Goal: Information Seeking & Learning: Learn about a topic

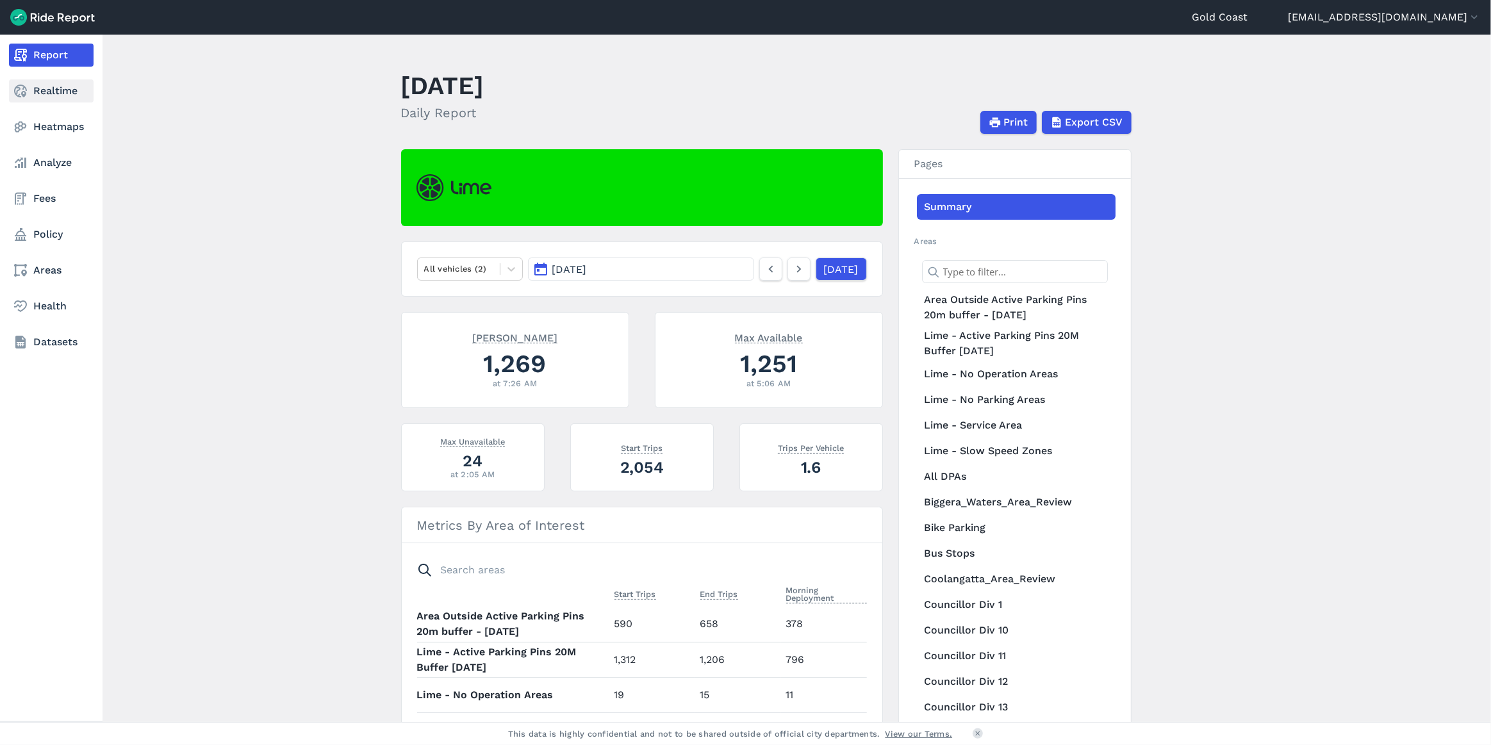
click at [26, 96] on icon at bounding box center [20, 90] width 15 height 15
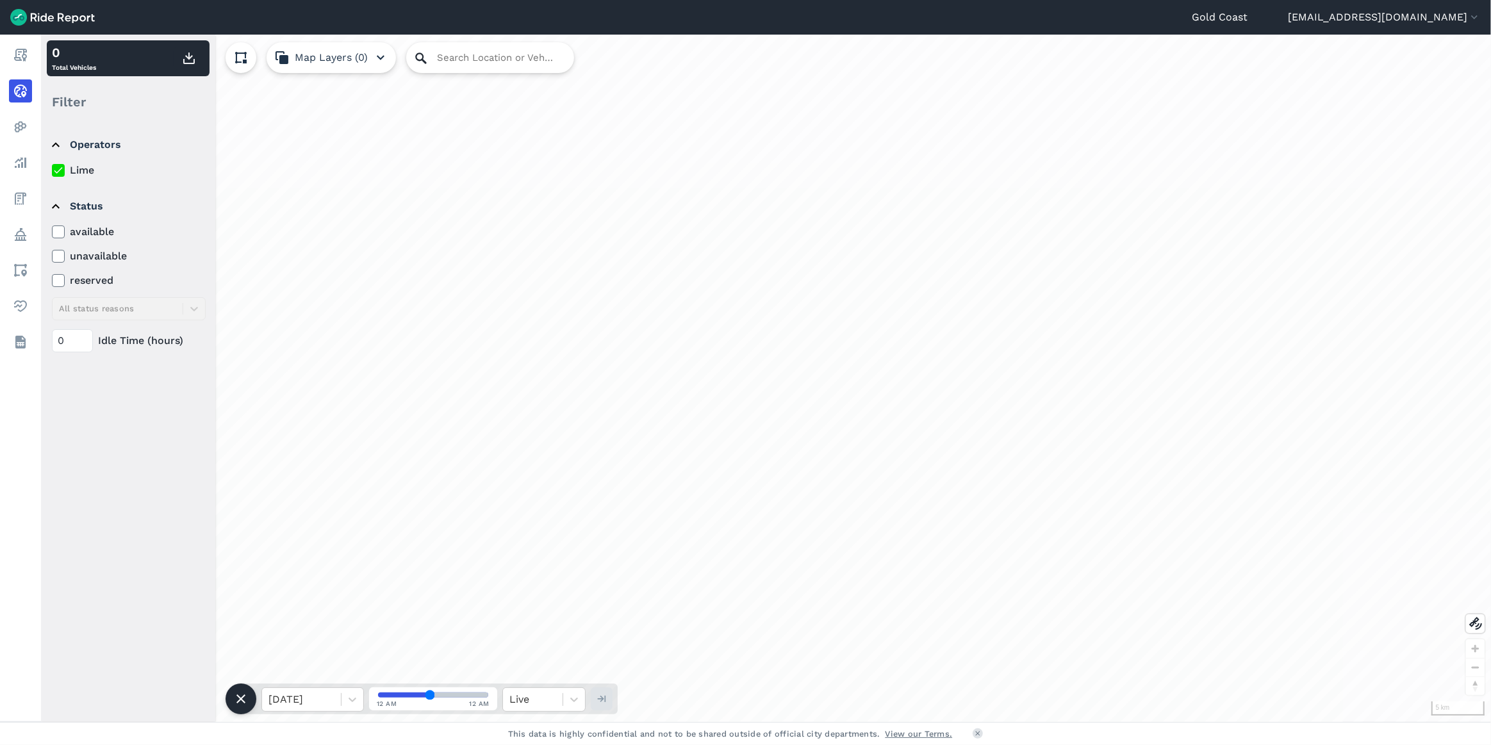
click at [427, 58] on icon at bounding box center [420, 58] width 15 height 15
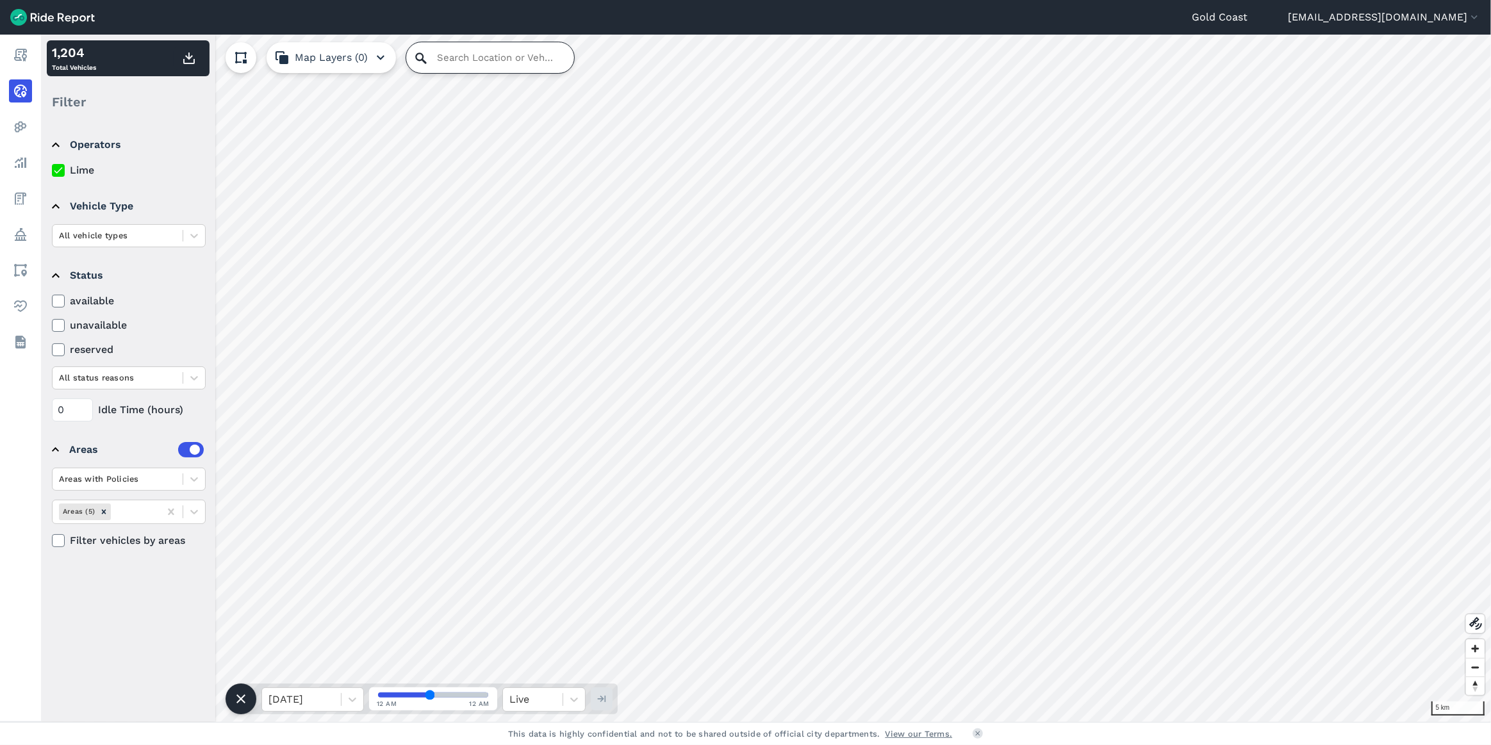
click at [438, 56] on input "Search Location or Vehicles" at bounding box center [490, 57] width 168 height 31
type input "[STREET_ADDRESS]"
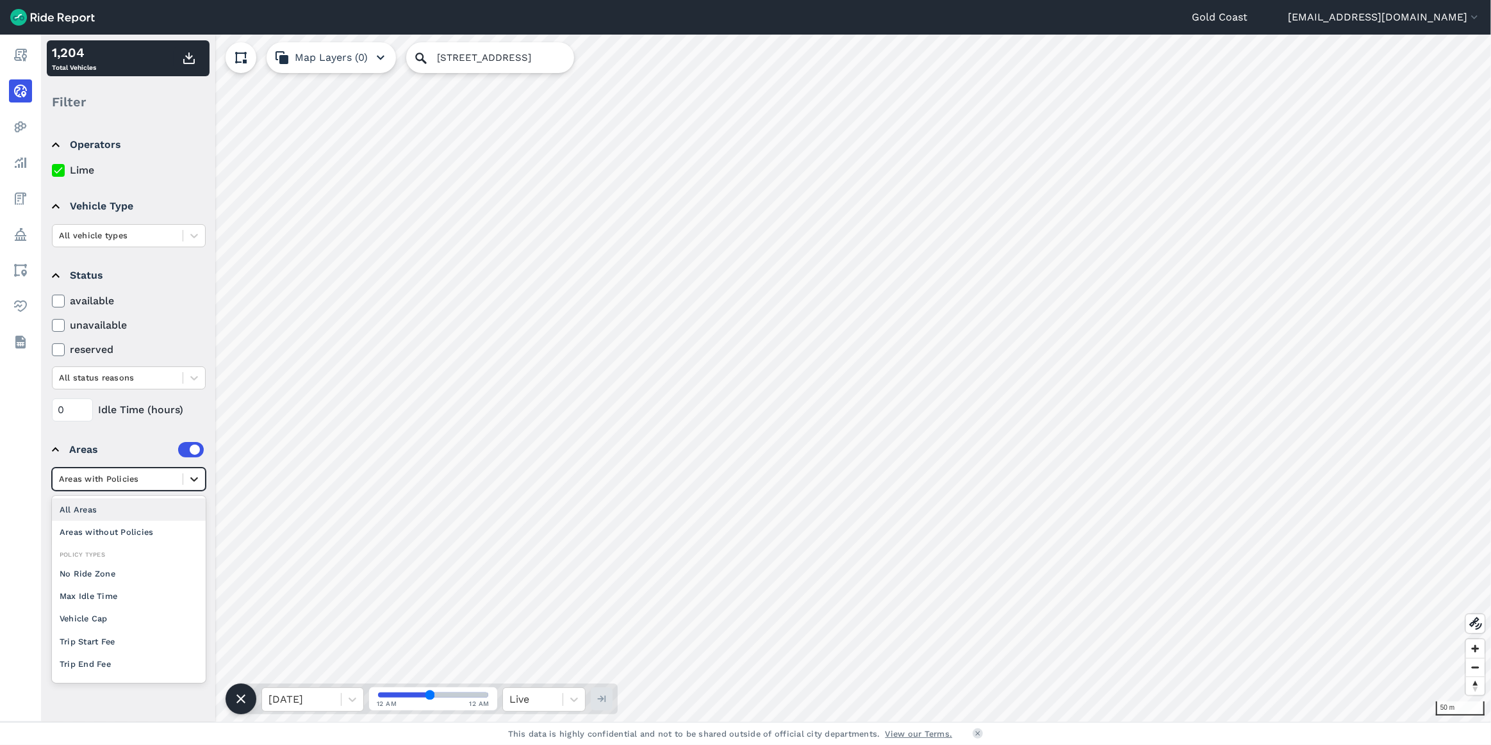
click at [189, 478] on icon at bounding box center [194, 479] width 13 height 13
click at [192, 510] on icon at bounding box center [194, 512] width 13 height 13
click at [193, 483] on icon at bounding box center [194, 479] width 13 height 13
click at [110, 507] on div "All Areas" at bounding box center [129, 510] width 154 height 22
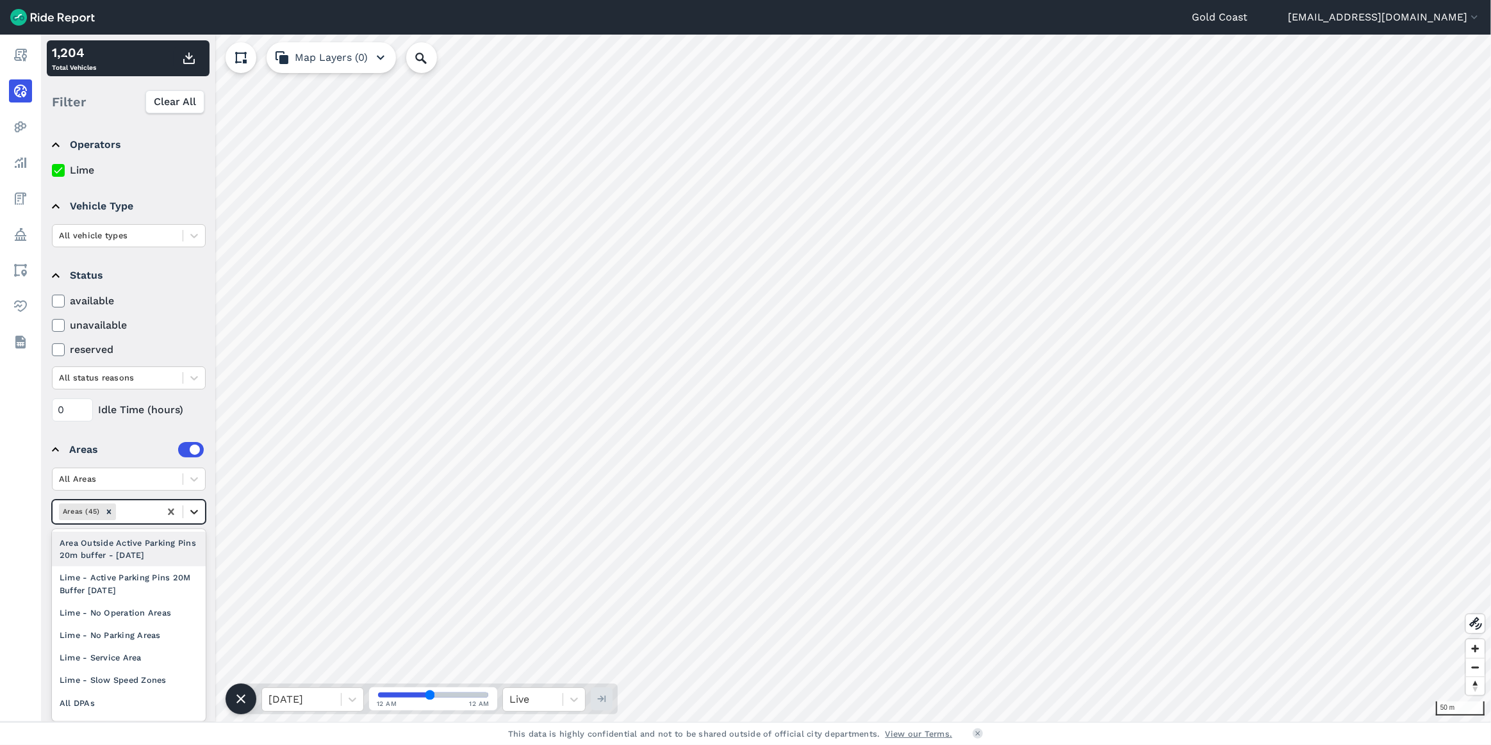
click at [198, 513] on icon at bounding box center [194, 512] width 13 height 13
click at [119, 583] on div "Lime - Active Parking Pins 20M Buffer [DATE]" at bounding box center [129, 584] width 154 height 35
click at [178, 516] on div at bounding box center [171, 519] width 23 height 23
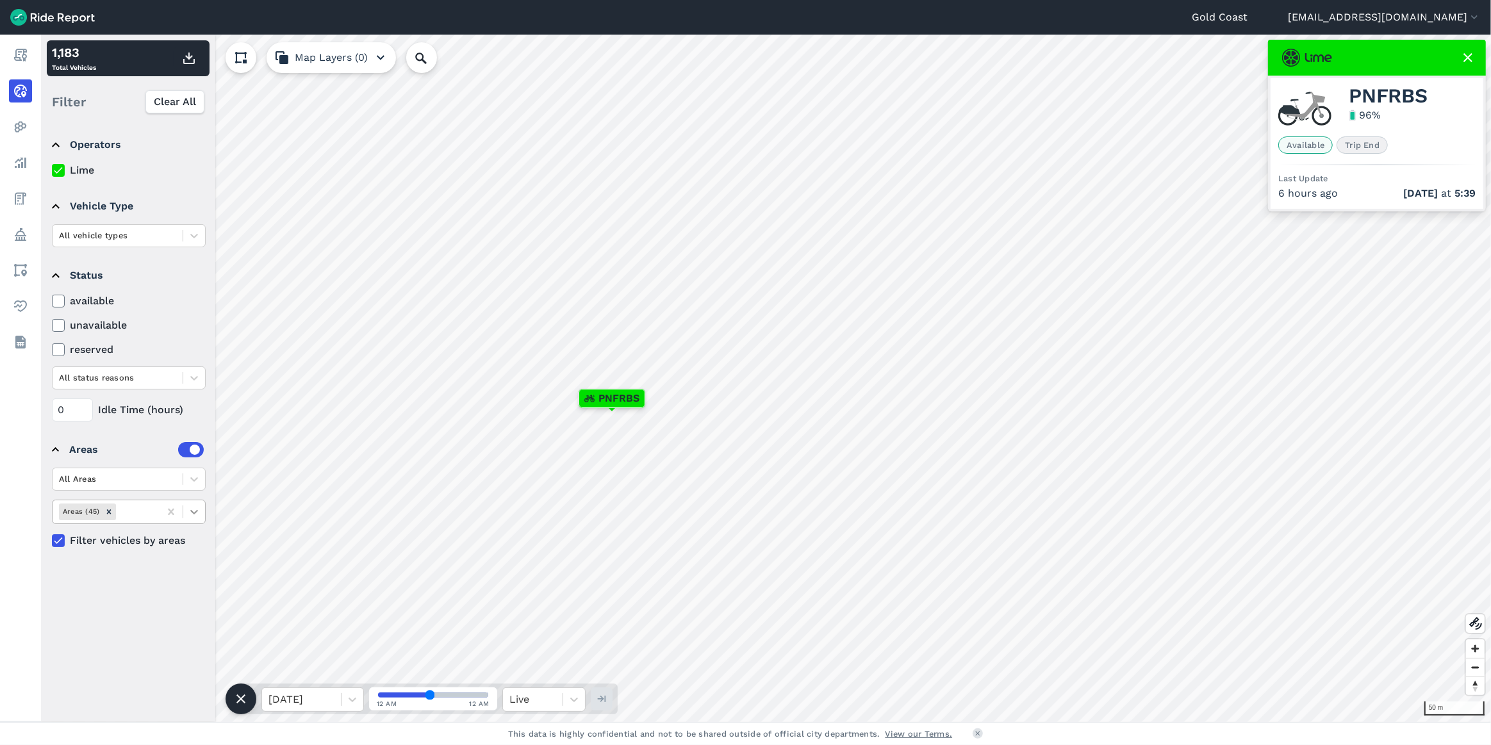
click at [192, 509] on icon at bounding box center [194, 512] width 13 height 13
click at [151, 543] on div "Area Outside Active Parking Pins 20m buffer - [DATE]" at bounding box center [129, 549] width 154 height 35
click at [169, 521] on div at bounding box center [171, 519] width 23 height 23
click at [197, 510] on icon at bounding box center [194, 512] width 8 height 4
click at [141, 577] on div "Lime - Active Parking Pins 20M Buffer [DATE]" at bounding box center [129, 584] width 154 height 35
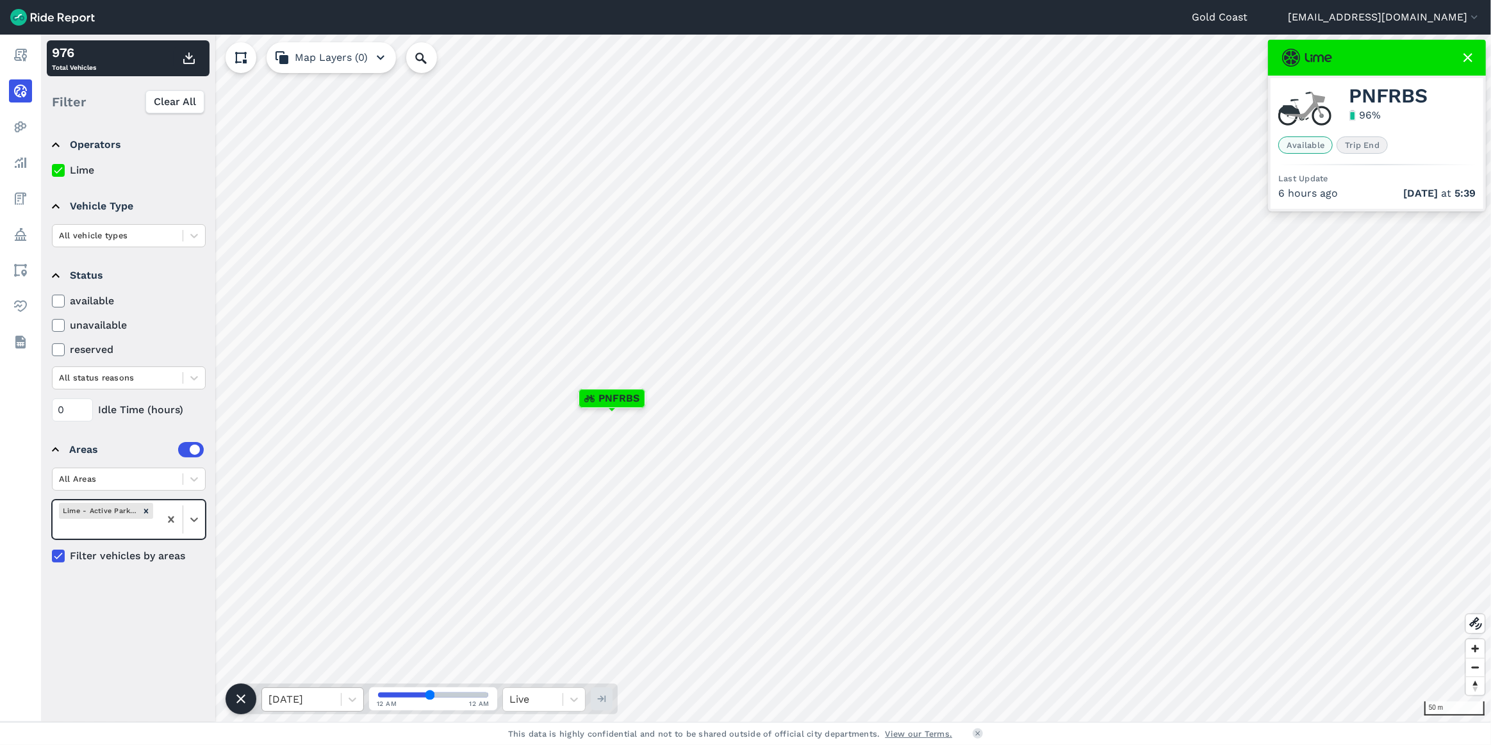
click at [336, 699] on div "[DATE]" at bounding box center [301, 699] width 79 height 23
click at [314, 646] on div "[DATE]" at bounding box center [312, 642] width 103 height 26
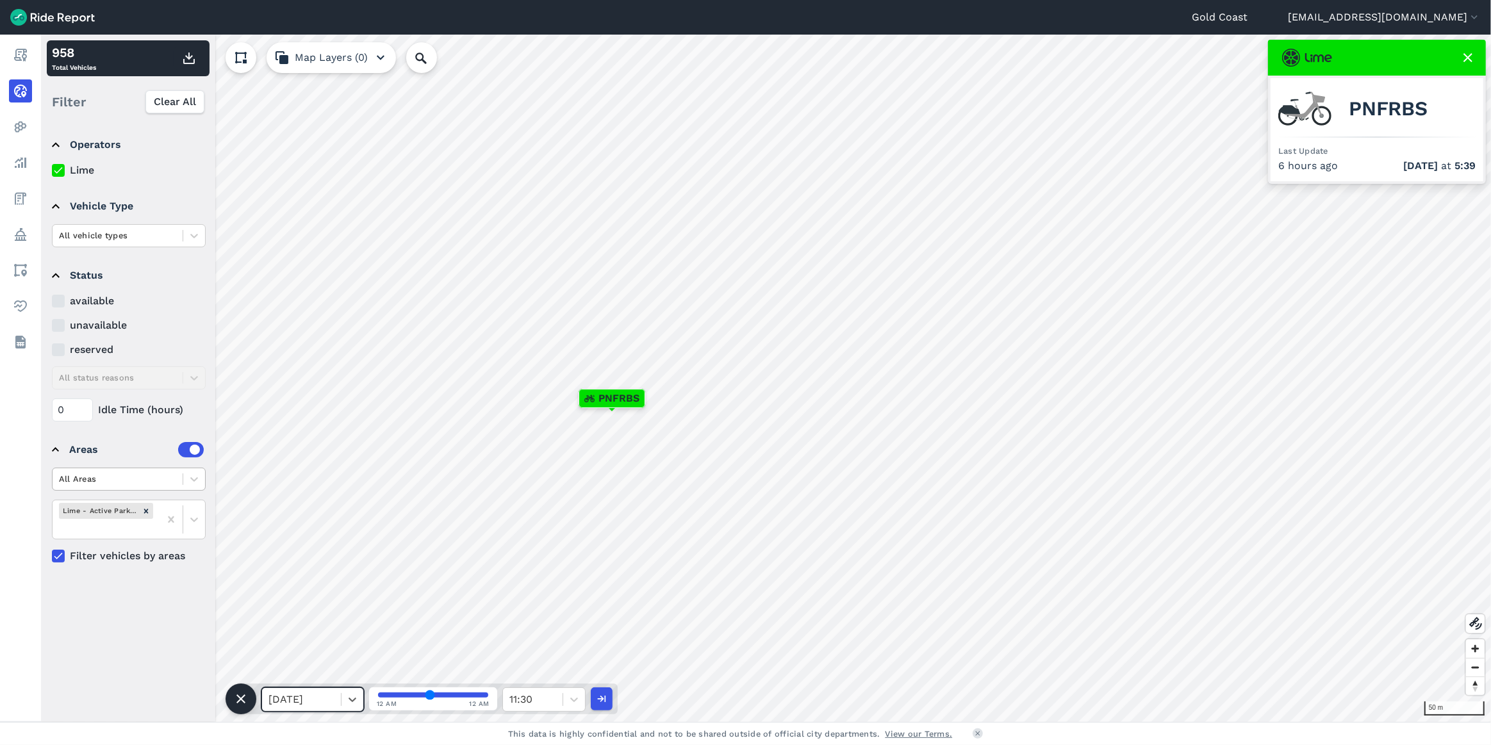
click at [111, 478] on div at bounding box center [117, 479] width 117 height 15
click at [174, 519] on div at bounding box center [171, 519] width 23 height 23
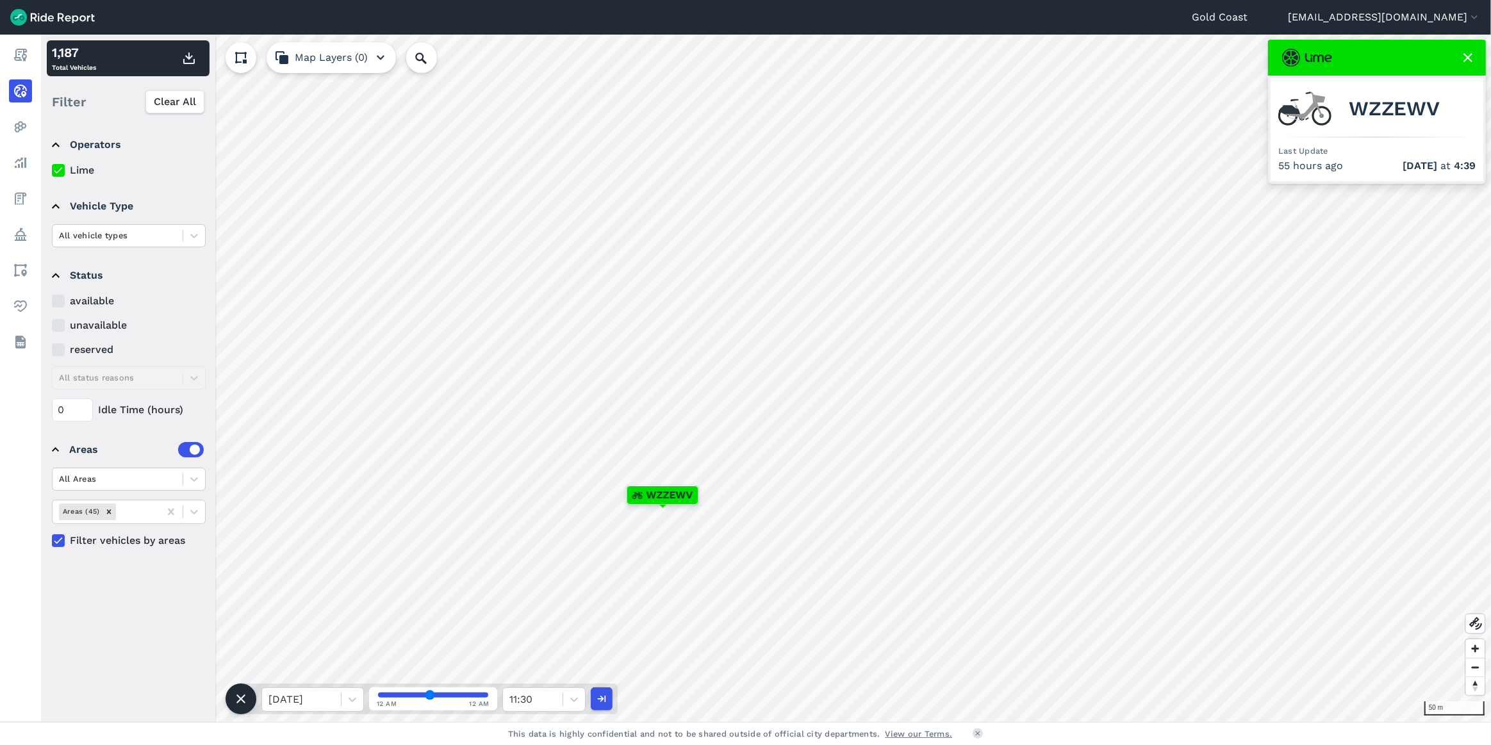
click at [391, 696] on input "range" at bounding box center [433, 695] width 110 height 5
click at [406, 697] on input "range" at bounding box center [433, 695] width 110 height 5
click at [420, 696] on input "range" at bounding box center [433, 695] width 110 height 5
click at [432, 693] on input "range" at bounding box center [433, 695] width 110 height 5
click at [445, 693] on input "range" at bounding box center [433, 695] width 110 height 5
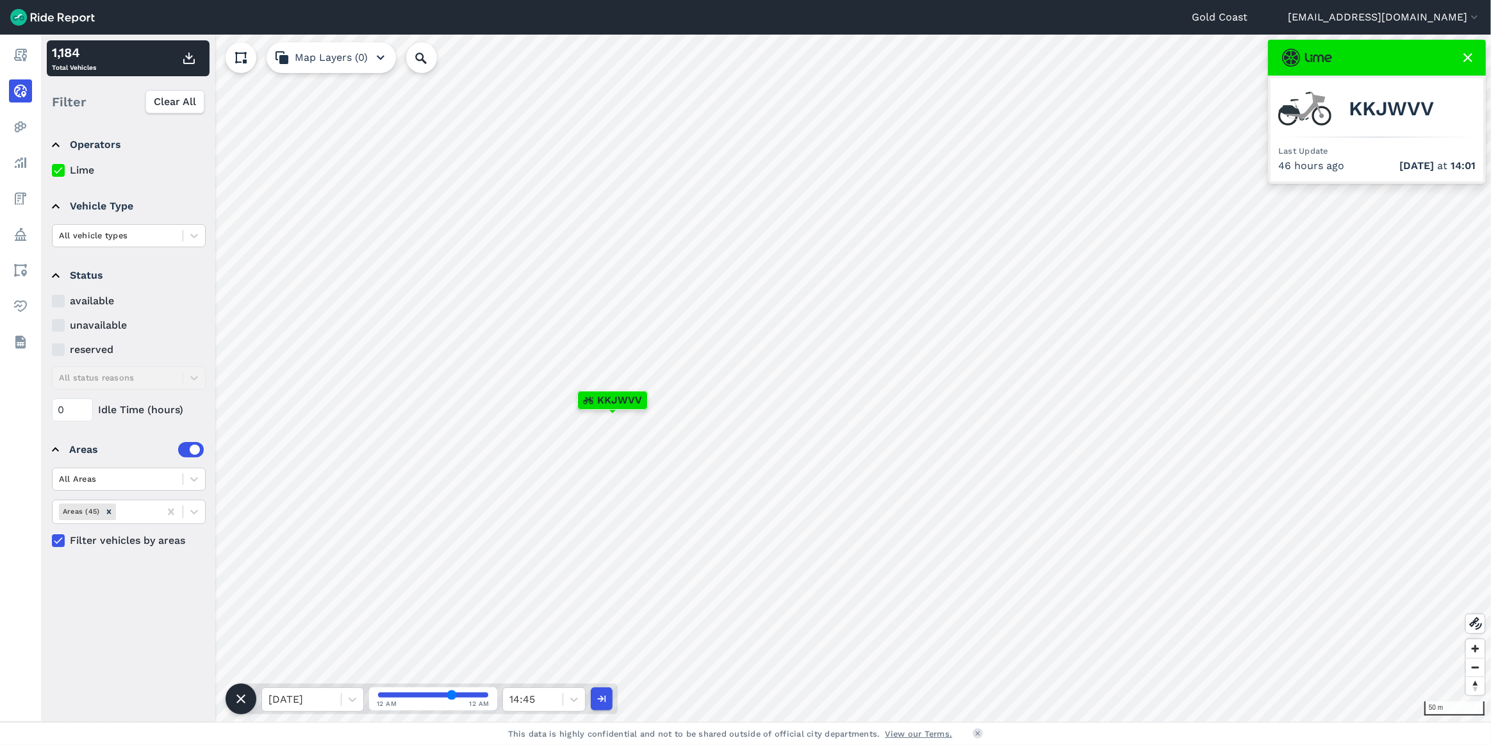
click at [451, 695] on input "range" at bounding box center [433, 695] width 110 height 5
click at [463, 694] on input "range" at bounding box center [433, 695] width 110 height 5
click at [474, 694] on input "range" at bounding box center [433, 695] width 110 height 5
click at [485, 693] on input "range" at bounding box center [433, 695] width 110 height 5
click at [338, 695] on div "[DATE]" at bounding box center [301, 699] width 79 height 23
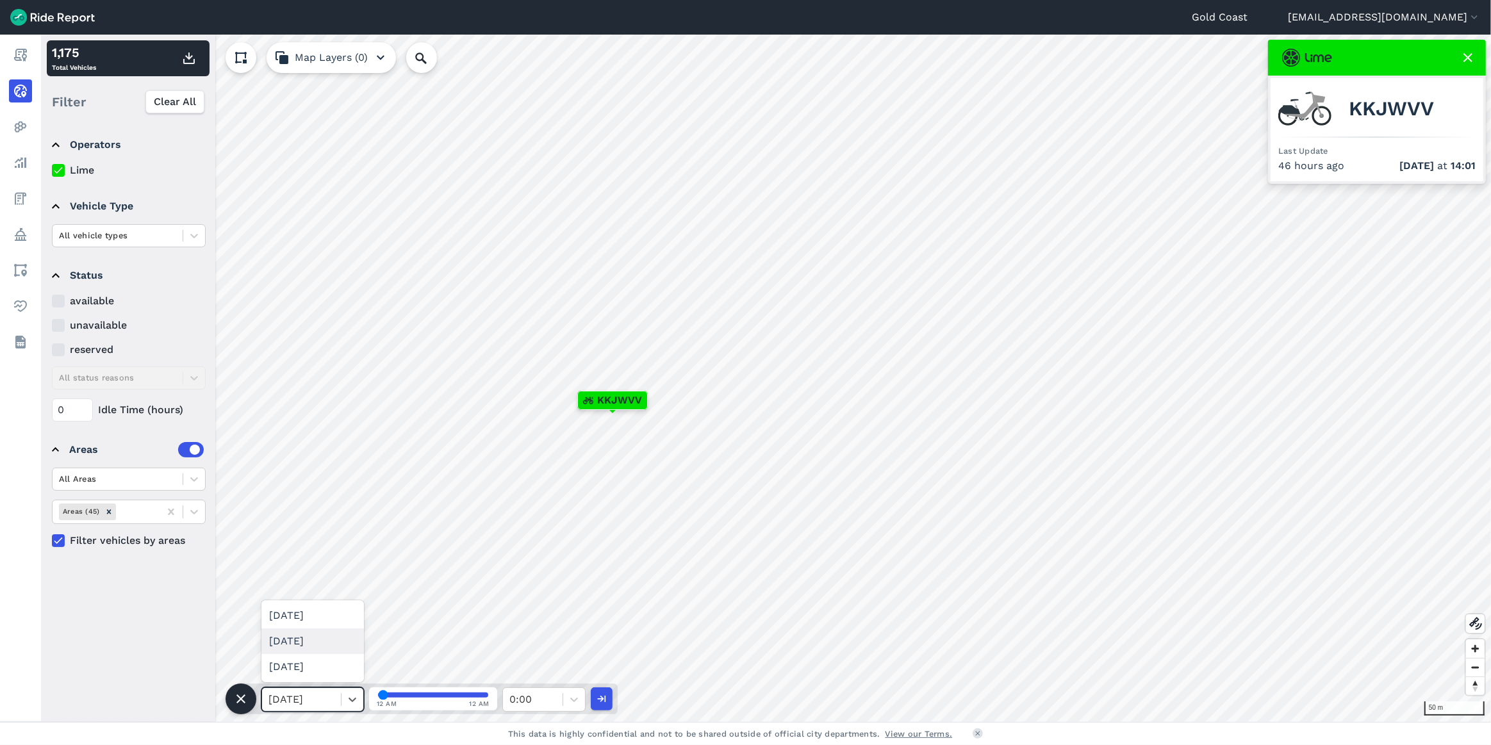
click at [303, 644] on div "[DATE]" at bounding box center [312, 642] width 103 height 26
click at [426, 694] on input "range" at bounding box center [433, 695] width 110 height 5
click at [570, 698] on icon at bounding box center [574, 699] width 13 height 13
click at [526, 611] on div "9:00" at bounding box center [543, 614] width 83 height 26
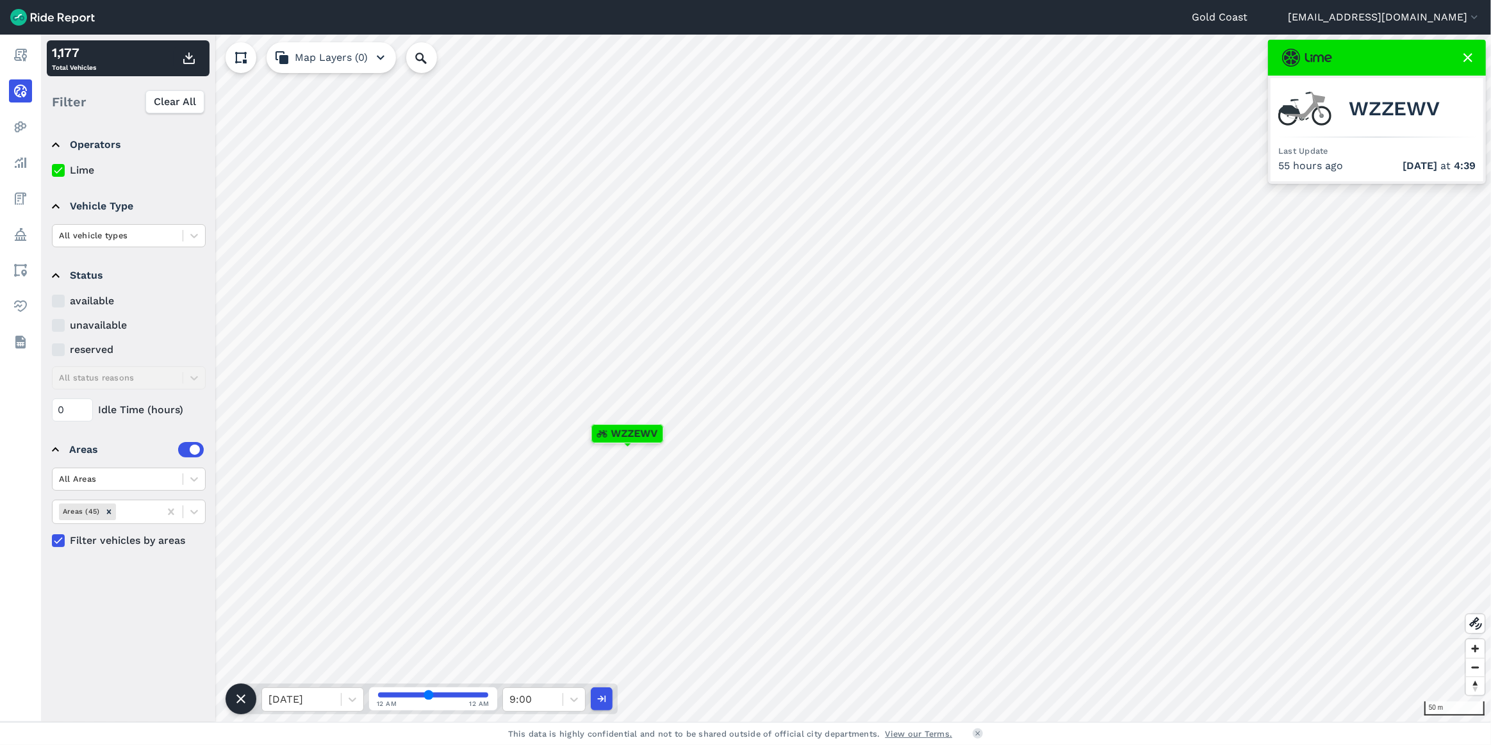
click at [429, 695] on input "range" at bounding box center [433, 695] width 110 height 5
click at [435, 695] on input "range" at bounding box center [433, 695] width 110 height 5
click at [444, 695] on input "range" at bounding box center [433, 695] width 110 height 5
click at [570, 699] on icon at bounding box center [574, 699] width 13 height 13
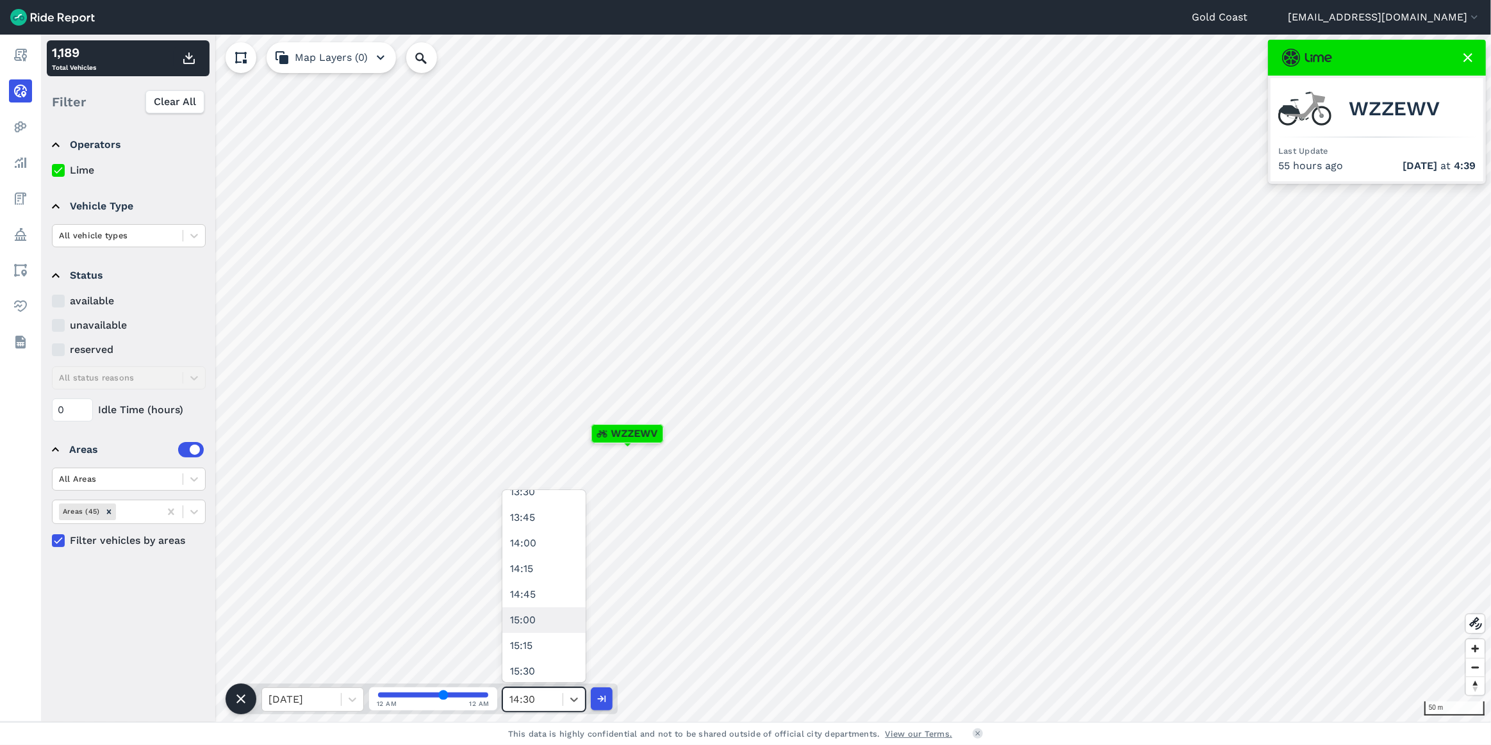
click at [549, 611] on div "15:00" at bounding box center [543, 621] width 83 height 26
type input "60"
click at [574, 701] on icon at bounding box center [574, 700] width 8 height 4
click at [575, 701] on icon at bounding box center [574, 700] width 8 height 4
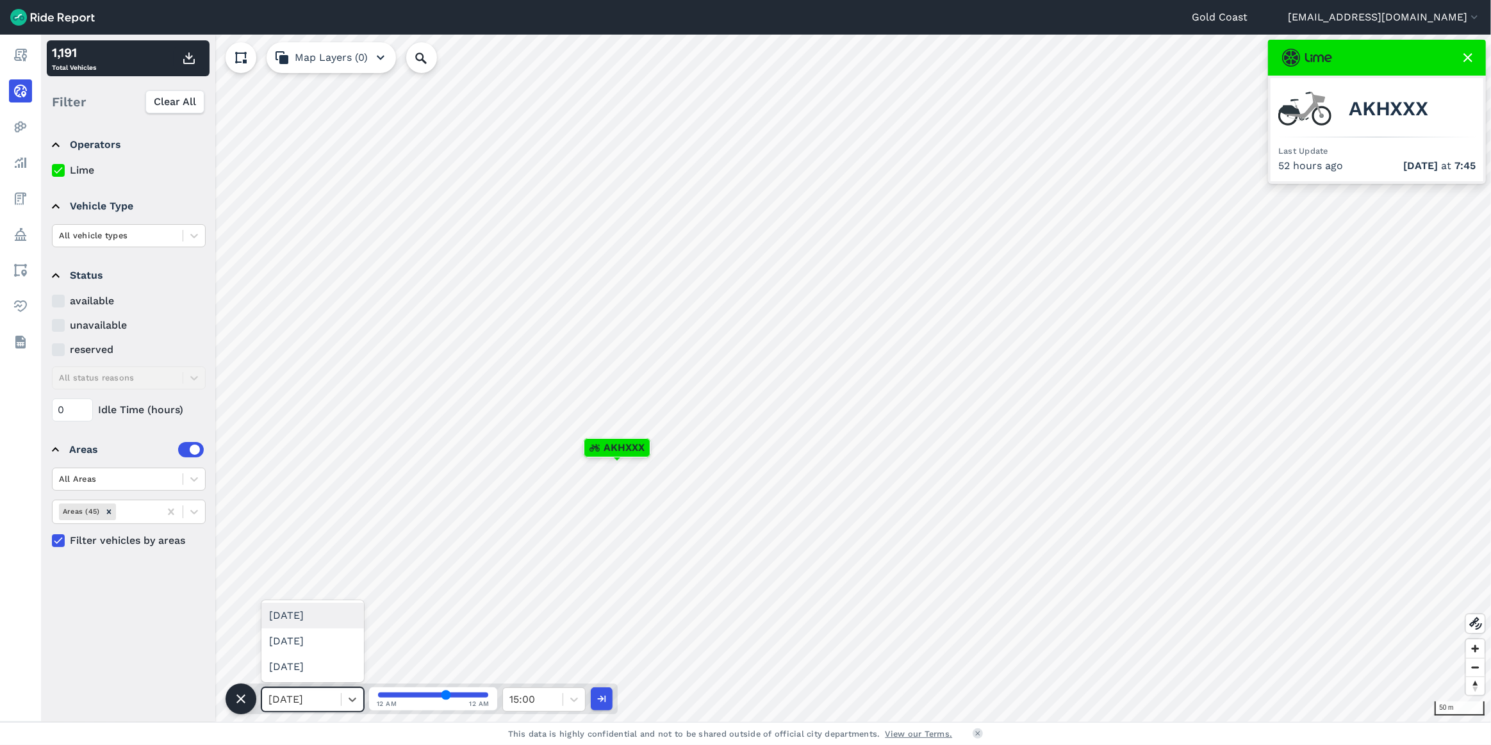
click at [334, 699] on div at bounding box center [302, 700] width 66 height 18
click at [313, 667] on div "[DATE]" at bounding box center [312, 667] width 103 height 26
click at [319, 704] on div at bounding box center [302, 700] width 66 height 18
click at [321, 665] on div "[DATE]" at bounding box center [312, 667] width 103 height 26
click at [310, 707] on div at bounding box center [302, 700] width 66 height 18
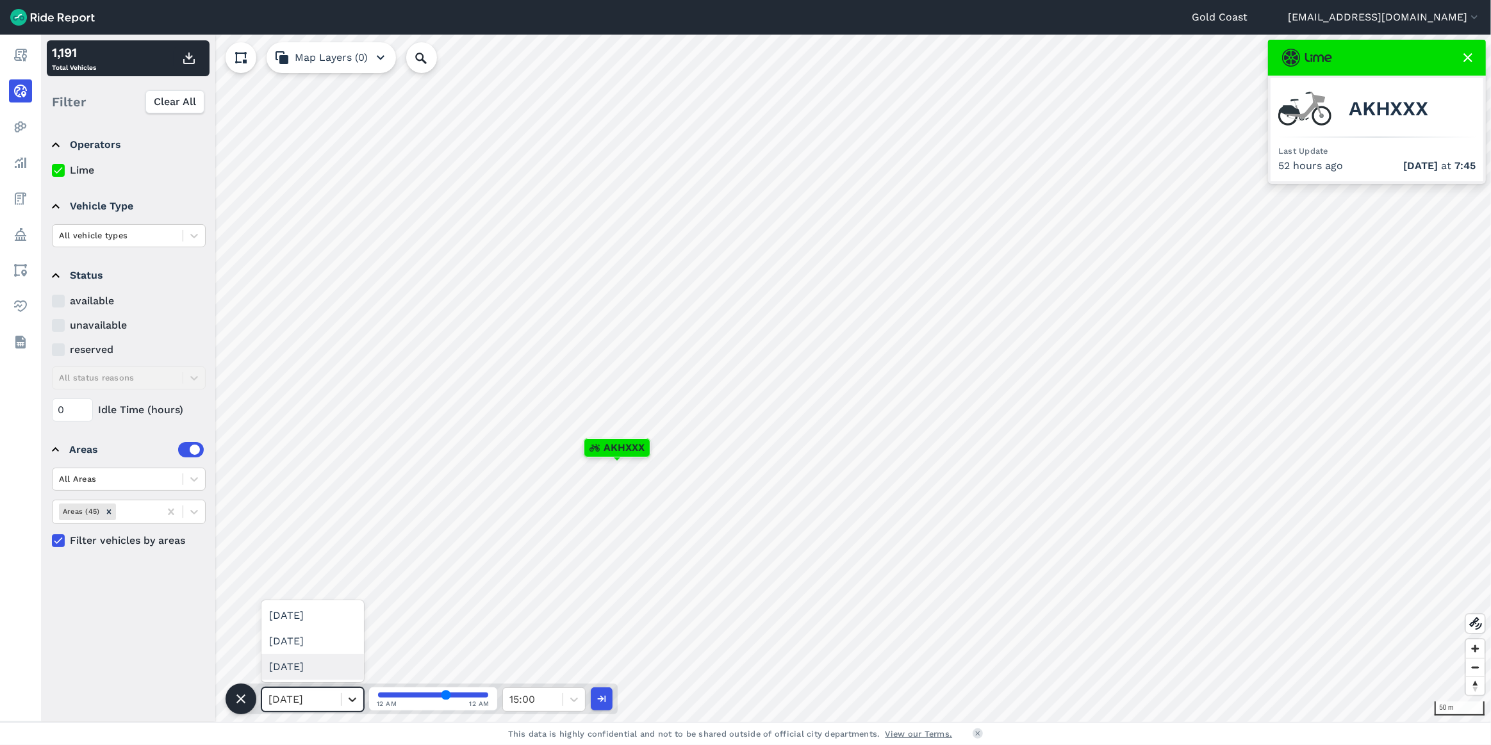
click at [346, 702] on icon at bounding box center [352, 699] width 13 height 13
